Goal: Find specific page/section: Find specific page/section

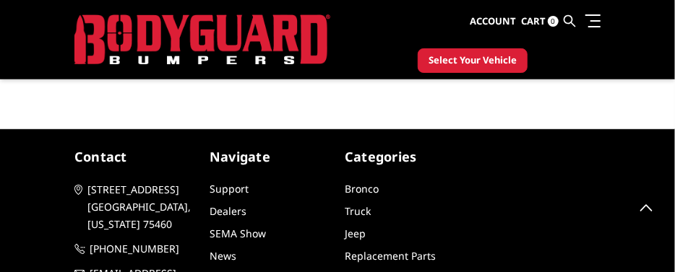
scroll to position [1807, 0]
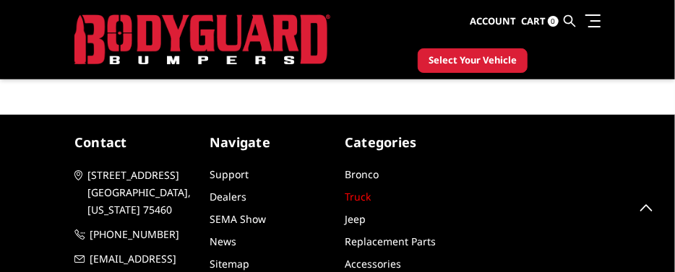
click at [353, 190] on link "Truck" at bounding box center [358, 197] width 26 height 14
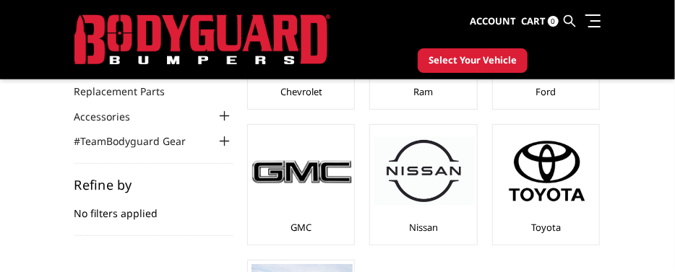
scroll to position [144, 0]
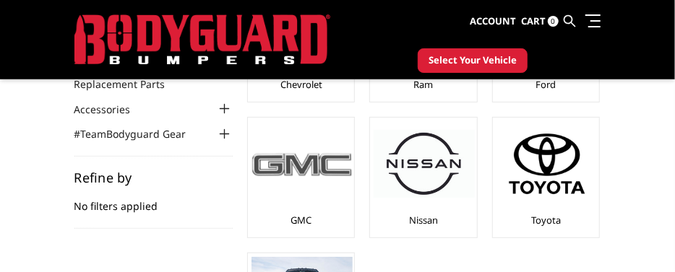
click at [304, 216] on link "GMC" at bounding box center [301, 220] width 21 height 13
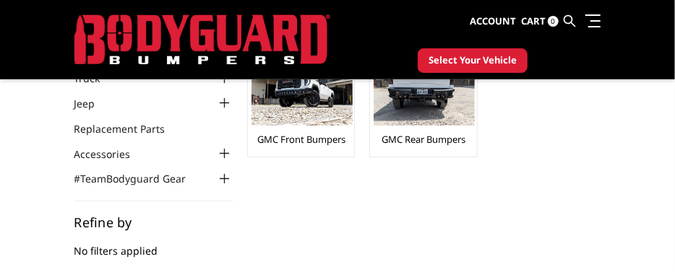
scroll to position [72, 0]
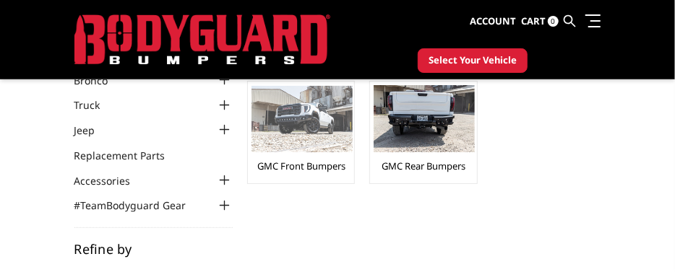
click at [307, 161] on link "GMC Front Bumpers" at bounding box center [301, 166] width 88 height 13
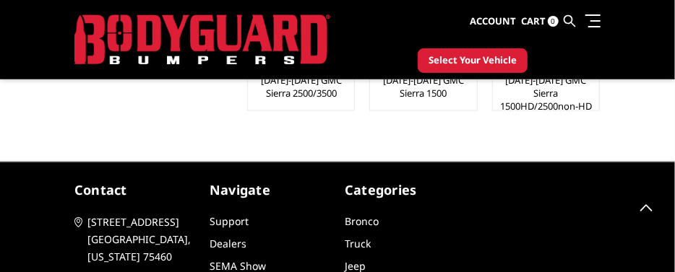
scroll to position [867, 0]
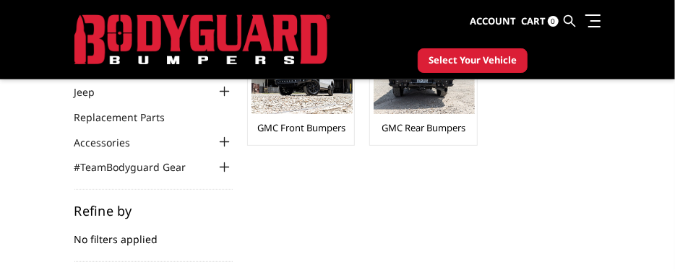
scroll to position [72, 0]
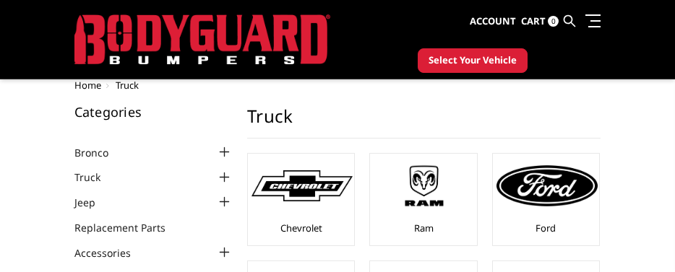
scroll to position [144, 0]
